Goal: Transaction & Acquisition: Book appointment/travel/reservation

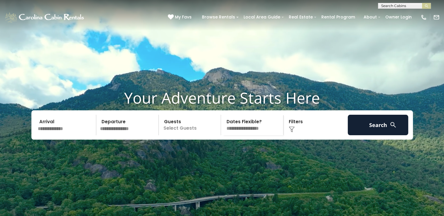
click at [53, 134] on input "text" at bounding box center [66, 125] width 61 height 21
click at [257, 135] on select "**********" at bounding box center [253, 125] width 60 height 21
click at [196, 135] on p "Select Guests" at bounding box center [190, 125] width 60 height 21
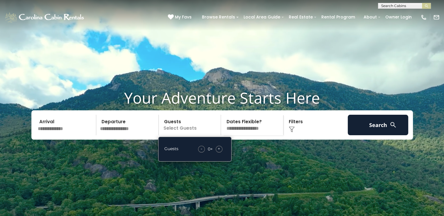
click at [221, 153] on div "+" at bounding box center [219, 149] width 7 height 7
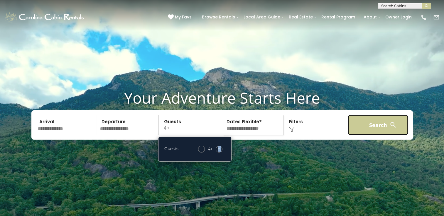
click at [377, 135] on button "Search" at bounding box center [378, 125] width 61 height 21
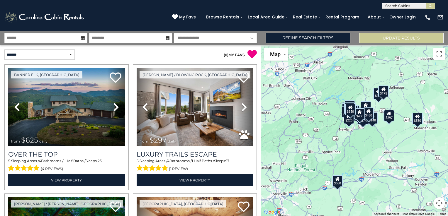
click at [83, 36] on icon at bounding box center [83, 38] width 4 height 4
click at [55, 37] on input "text" at bounding box center [45, 38] width 83 height 10
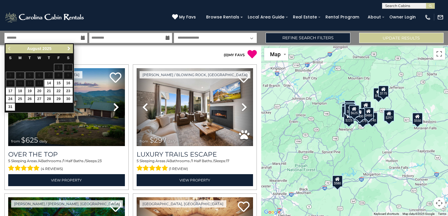
click at [68, 51] on span "Next" at bounding box center [69, 48] width 5 height 5
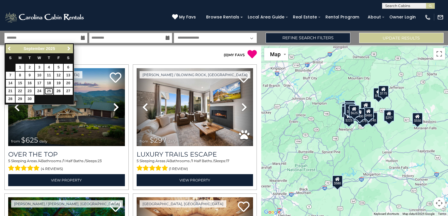
click at [51, 89] on link "25" at bounding box center [48, 91] width 9 height 7
type input "*******"
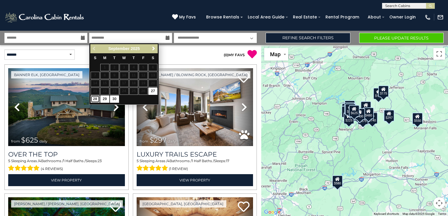
click at [96, 99] on link "28" at bounding box center [95, 99] width 9 height 7
type input "*******"
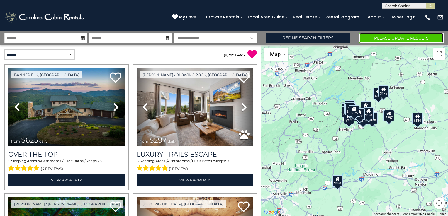
click at [368, 35] on button "Please Update Results" at bounding box center [401, 38] width 84 height 10
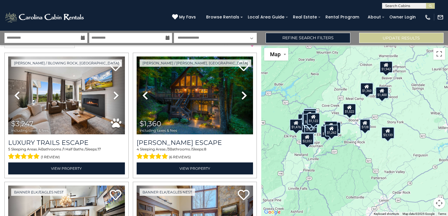
drag, startPoint x: 357, startPoint y: 150, endPoint x: 321, endPoint y: 151, distance: 35.8
click at [321, 151] on div "$3,247 $1,360 $2,134 $2,439 $2,192 $1,180 $3,133 $1,261 $728 $854 $2,903 $1,571…" at bounding box center [354, 130] width 187 height 171
click at [363, 127] on div "$728" at bounding box center [365, 125] width 11 height 12
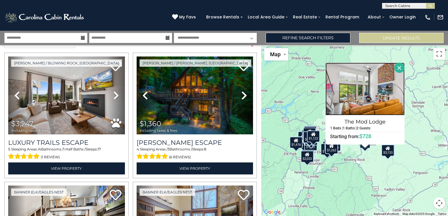
click at [367, 106] on img at bounding box center [365, 89] width 79 height 53
click at [337, 172] on div "$3,247 $1,360 $2,134 $2,439 $2,192 $1,180 $3,133 $1,261 $728 $854 $2,903 $1,571…" at bounding box center [354, 130] width 187 height 171
click at [324, 155] on div "$1,958" at bounding box center [327, 150] width 13 height 12
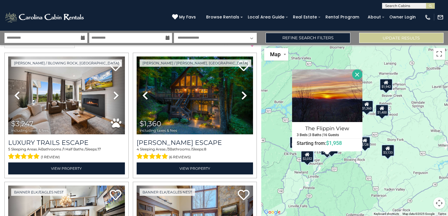
click at [344, 177] on div "$3,247 $1,360 $2,134 $2,439 $2,192 $1,180 $3,133 $1,261 $728 $854 $2,903 $1,571…" at bounding box center [354, 130] width 187 height 171
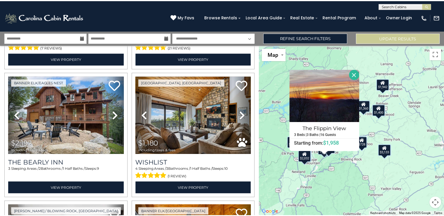
scroll to position [254, 0]
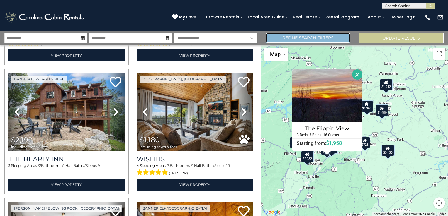
click at [289, 42] on link "Refine Search Filters" at bounding box center [308, 38] width 84 height 10
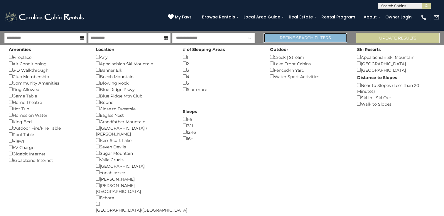
click at [289, 42] on link "Refine Search Filters" at bounding box center [305, 38] width 84 height 10
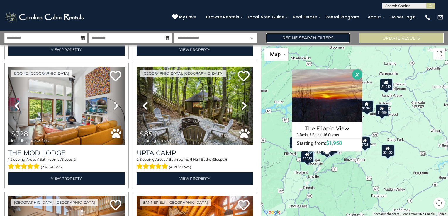
scroll to position [527, 0]
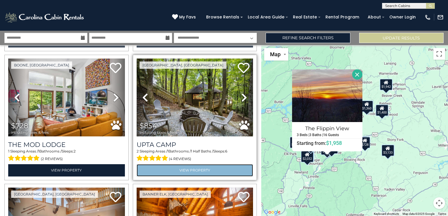
click at [194, 165] on link "View Property" at bounding box center [195, 171] width 117 height 12
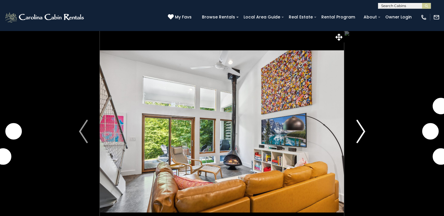
click at [361, 129] on img "Next" at bounding box center [360, 131] width 9 height 23
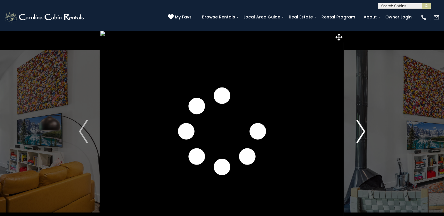
click at [361, 129] on img "Next" at bounding box center [360, 131] width 9 height 23
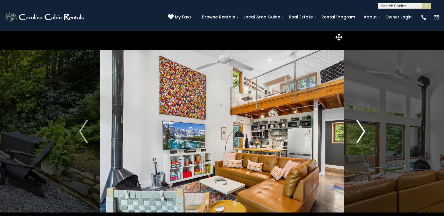
click at [361, 129] on img "Next" at bounding box center [360, 131] width 9 height 23
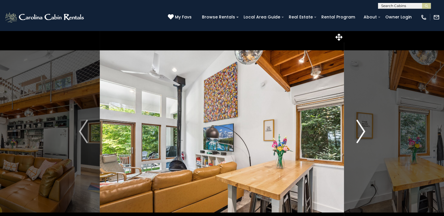
click at [361, 129] on img "Next" at bounding box center [360, 131] width 9 height 23
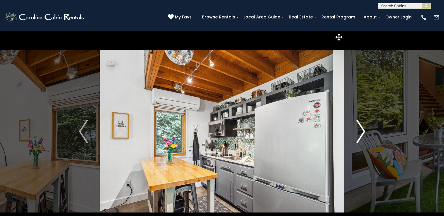
click at [361, 129] on img "Next" at bounding box center [360, 131] width 9 height 23
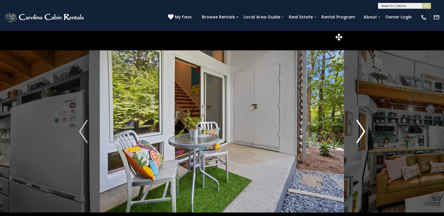
click at [361, 129] on img "Next" at bounding box center [360, 131] width 9 height 23
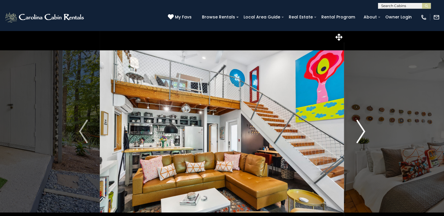
click at [361, 129] on img "Next" at bounding box center [360, 131] width 9 height 23
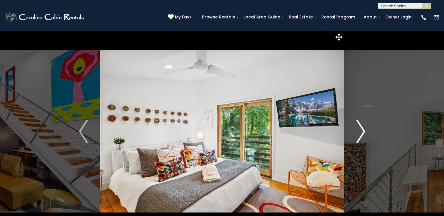
click at [361, 129] on img "Next" at bounding box center [360, 131] width 9 height 23
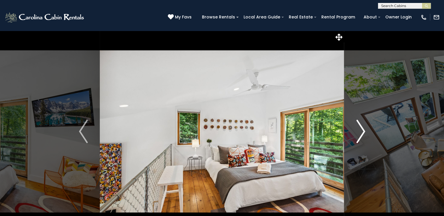
click at [361, 129] on img "Next" at bounding box center [360, 131] width 9 height 23
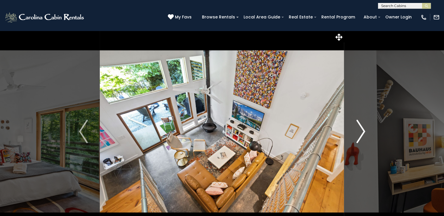
click at [361, 129] on img "Next" at bounding box center [360, 131] width 9 height 23
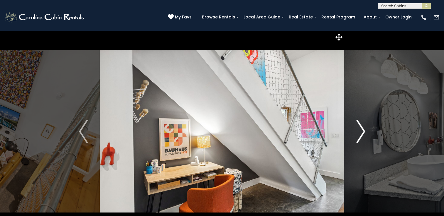
click at [361, 129] on img "Next" at bounding box center [360, 131] width 9 height 23
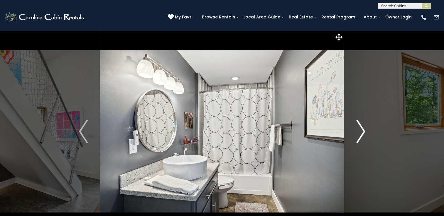
click at [361, 129] on img "Next" at bounding box center [360, 131] width 9 height 23
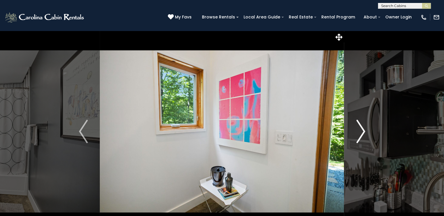
click at [361, 129] on img "Next" at bounding box center [360, 131] width 9 height 23
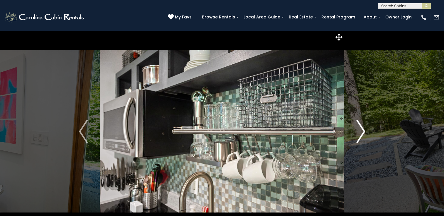
click at [361, 129] on img "Next" at bounding box center [360, 131] width 9 height 23
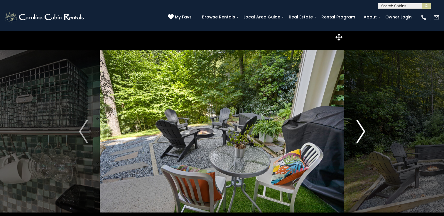
click at [361, 129] on img "Next" at bounding box center [360, 131] width 9 height 23
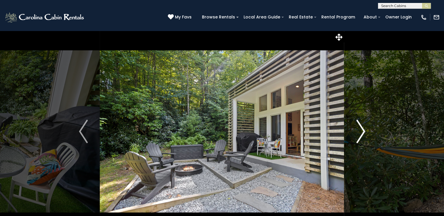
click at [361, 129] on img "Next" at bounding box center [360, 131] width 9 height 23
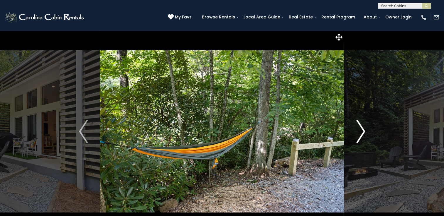
click at [361, 129] on img "Next" at bounding box center [360, 131] width 9 height 23
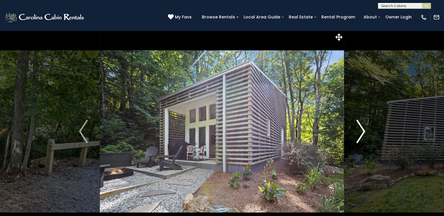
click at [361, 129] on img "Next" at bounding box center [360, 131] width 9 height 23
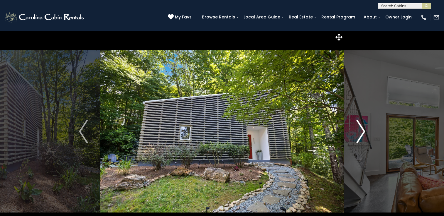
click at [361, 129] on img "Next" at bounding box center [360, 131] width 9 height 23
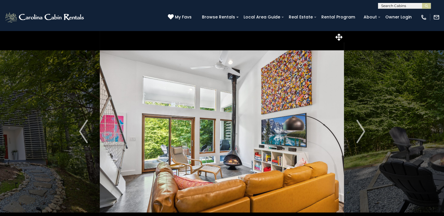
click at [253, 43] on img at bounding box center [222, 131] width 244 height 202
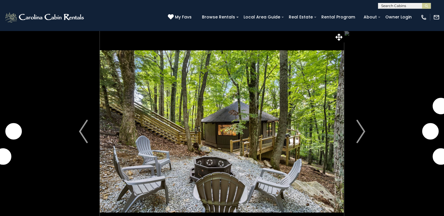
scroll to position [28, 0]
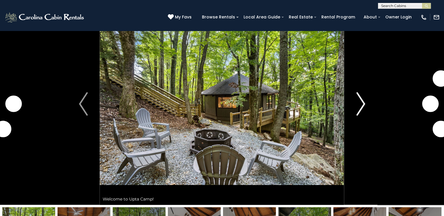
click at [365, 101] on button "Next" at bounding box center [360, 104] width 33 height 202
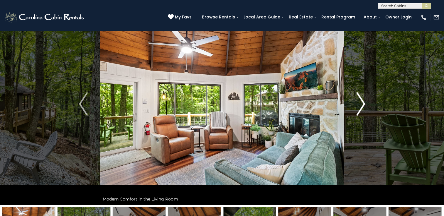
click at [365, 101] on button "Next" at bounding box center [360, 104] width 33 height 202
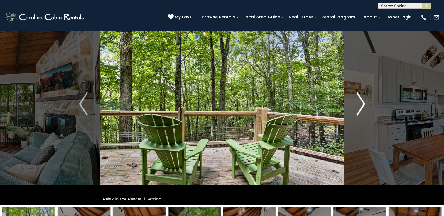
click at [365, 101] on button "Next" at bounding box center [360, 104] width 33 height 202
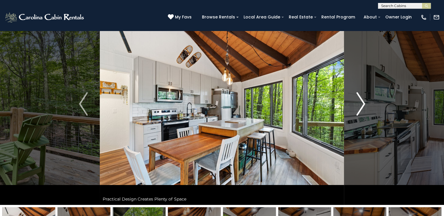
click at [358, 104] on img "Next" at bounding box center [360, 103] width 9 height 23
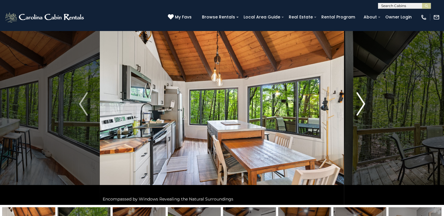
click at [358, 104] on img "Next" at bounding box center [360, 103] width 9 height 23
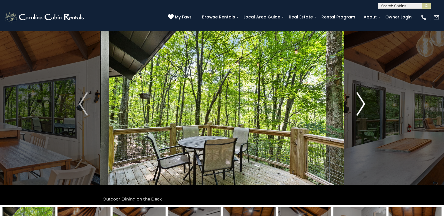
click at [358, 104] on img "Next" at bounding box center [360, 103] width 9 height 23
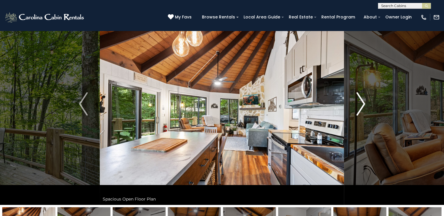
click at [358, 104] on img "Next" at bounding box center [360, 103] width 9 height 23
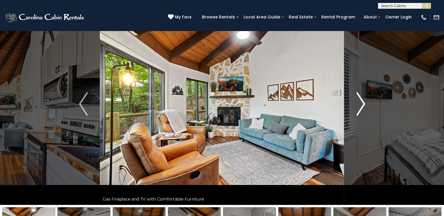
click at [358, 104] on img "Next" at bounding box center [360, 103] width 9 height 23
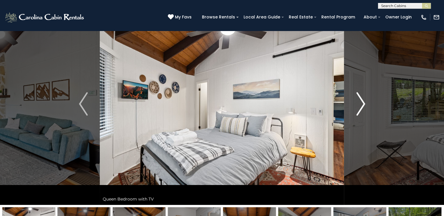
click at [358, 104] on img "Next" at bounding box center [360, 103] width 9 height 23
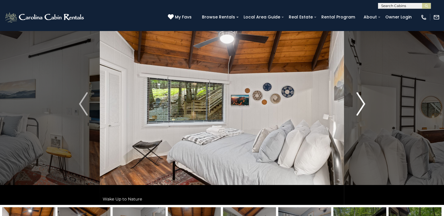
click at [358, 104] on img "Next" at bounding box center [360, 103] width 9 height 23
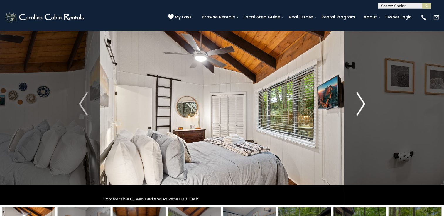
click at [358, 104] on img "Next" at bounding box center [360, 103] width 9 height 23
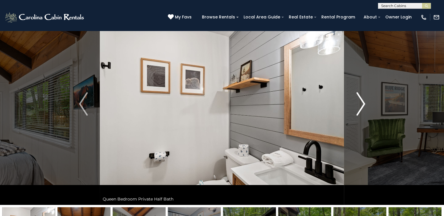
click at [358, 104] on img "Next" at bounding box center [360, 103] width 9 height 23
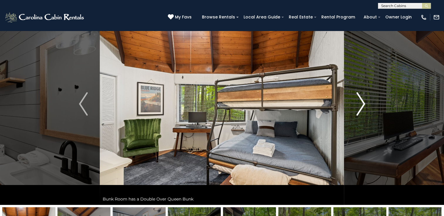
click at [358, 104] on img "Next" at bounding box center [360, 103] width 9 height 23
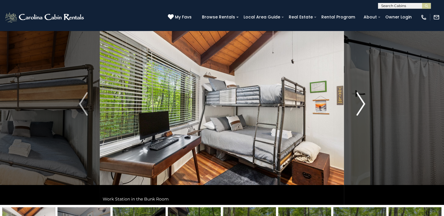
click at [358, 104] on img "Next" at bounding box center [360, 103] width 9 height 23
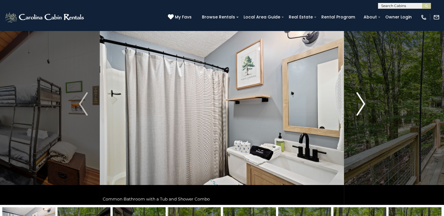
click at [358, 104] on img "Next" at bounding box center [360, 103] width 9 height 23
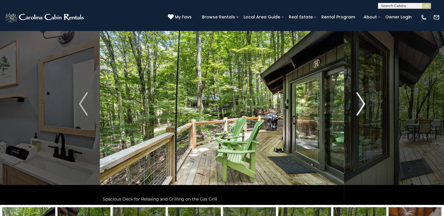
click at [358, 104] on img "Next" at bounding box center [360, 103] width 9 height 23
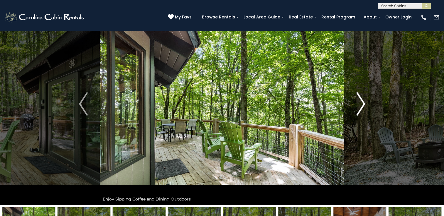
click at [358, 104] on img "Next" at bounding box center [360, 103] width 9 height 23
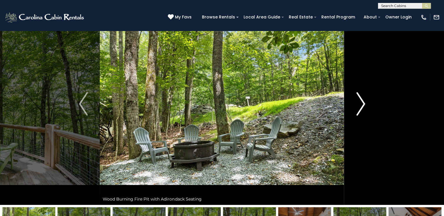
click at [358, 104] on img "Next" at bounding box center [360, 103] width 9 height 23
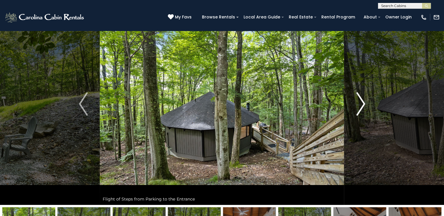
click at [358, 104] on img "Next" at bounding box center [360, 103] width 9 height 23
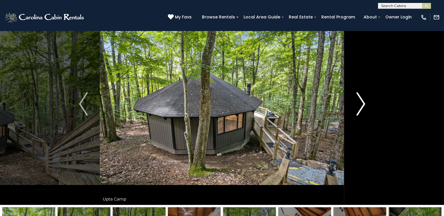
click at [358, 104] on img "Next" at bounding box center [360, 103] width 9 height 23
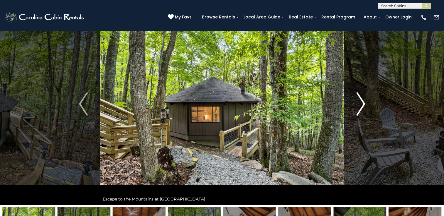
click at [358, 104] on img "Next" at bounding box center [360, 103] width 9 height 23
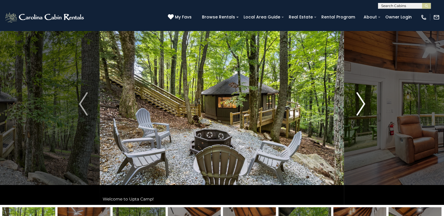
click at [358, 104] on img "Next" at bounding box center [360, 103] width 9 height 23
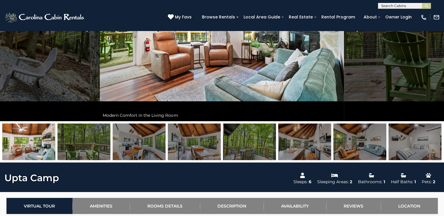
scroll to position [13, 0]
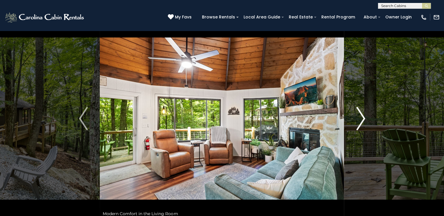
click at [355, 115] on button "Next" at bounding box center [360, 119] width 33 height 202
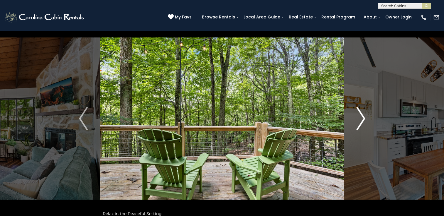
click at [355, 115] on button "Next" at bounding box center [360, 119] width 33 height 202
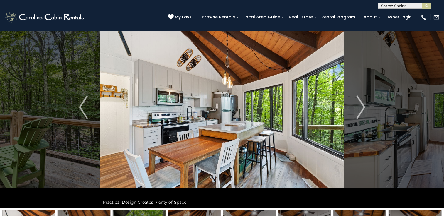
scroll to position [0, 0]
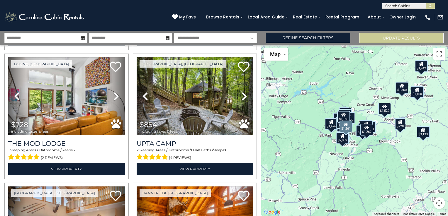
scroll to position [528, 0]
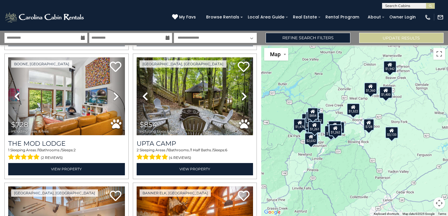
drag, startPoint x: 390, startPoint y: 125, endPoint x: 356, endPoint y: 127, distance: 34.4
click at [356, 127] on div "$3,247 $1,360 $2,134 $2,439 $2,192 $1,180 $3,133 $1,261 $728 $854 $2,903 $1,571…" at bounding box center [354, 130] width 187 height 171
click at [344, 126] on div "$2,841" at bounding box center [337, 128] width 13 height 12
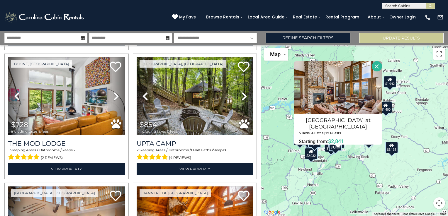
click at [360, 181] on div "$3,247 $1,360 $2,134 $2,439 $2,192 $1,180 $3,133 $1,261 $728 $854 $2,903 $1,571…" at bounding box center [354, 130] width 187 height 171
click at [438, 206] on button "Map camera controls" at bounding box center [439, 204] width 12 height 12
click at [423, 174] on button "Zoom in" at bounding box center [425, 174] width 12 height 12
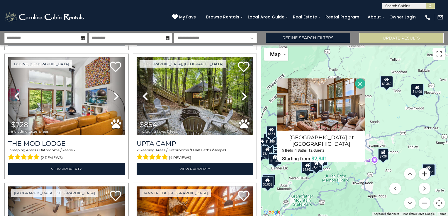
click at [423, 174] on button "Zoom in" at bounding box center [425, 174] width 12 height 12
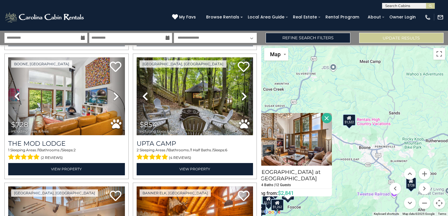
click at [338, 173] on div "$3,247 $1,360 $2,134 $2,439 $2,192 $1,180 $3,133 $1,261 $728 $854 $2,903 $1,571…" at bounding box center [354, 130] width 187 height 171
click at [328, 121] on button "Close" at bounding box center [327, 118] width 10 height 10
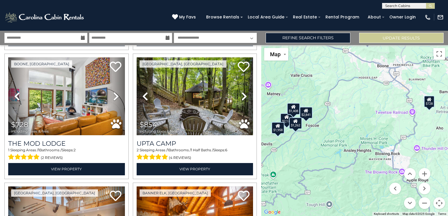
drag, startPoint x: 345, startPoint y: 187, endPoint x: 362, endPoint y: 104, distance: 84.8
click at [362, 104] on div "$3,247 $1,360 $2,134 $2,439 $2,192 $1,180 $3,133 $1,261 $728 $854 $2,903 $1,571…" at bounding box center [354, 130] width 187 height 171
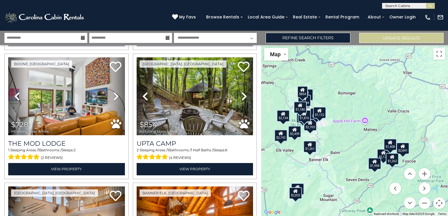
drag, startPoint x: 282, startPoint y: 98, endPoint x: 379, endPoint y: 135, distance: 104.7
click at [379, 135] on div "$3,247 $1,360 $2,134 $2,439 $2,192 $1,180 $3,133 $1,261 $728 $854 $2,903 $1,571…" at bounding box center [354, 130] width 187 height 171
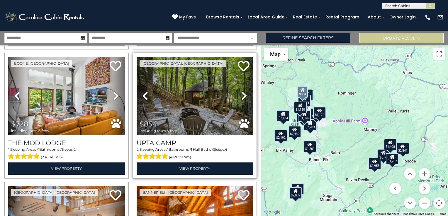
scroll to position [530, 0]
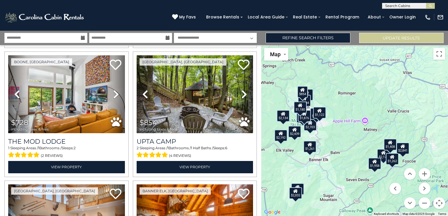
click at [347, 133] on div "$3,247 $1,360 $2,134 $2,439 $2,192 $1,180 $3,133 $1,261 $728 $854 $2,903 $1,571…" at bounding box center [354, 130] width 187 height 171
